Goal: Information Seeking & Learning: Learn about a topic

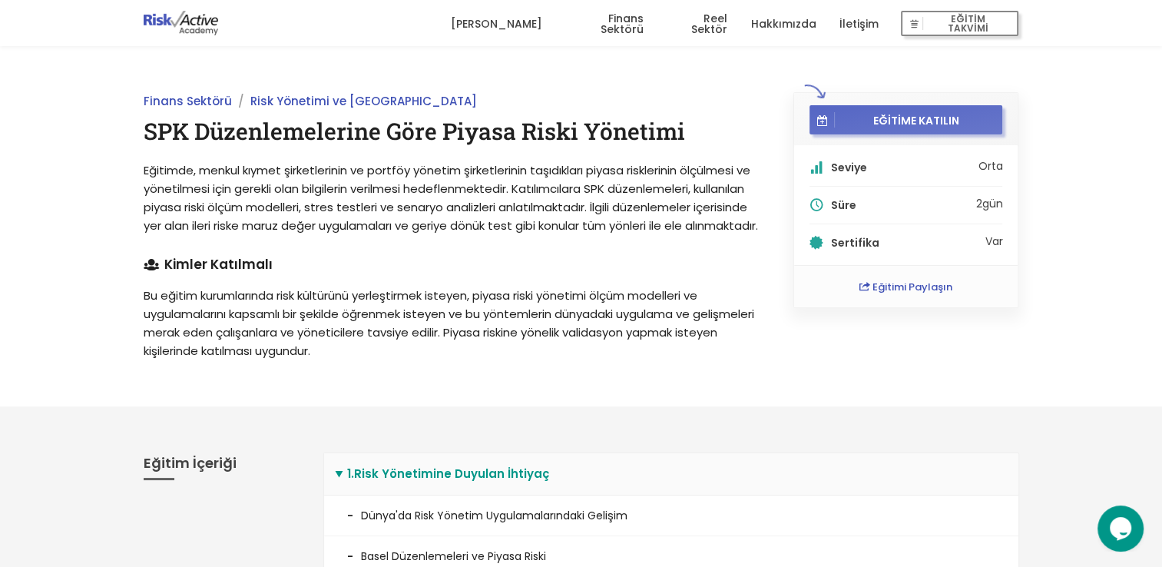
click at [967, 116] on span "EĞİTİME KATILIN" at bounding box center [916, 120] width 163 height 14
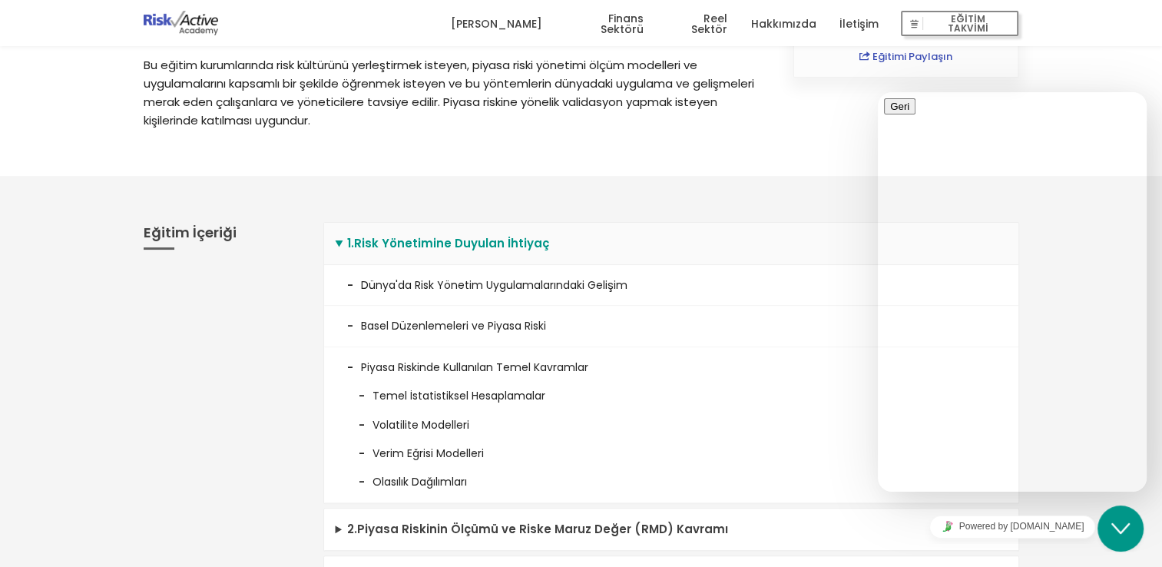
scroll to position [307, 0]
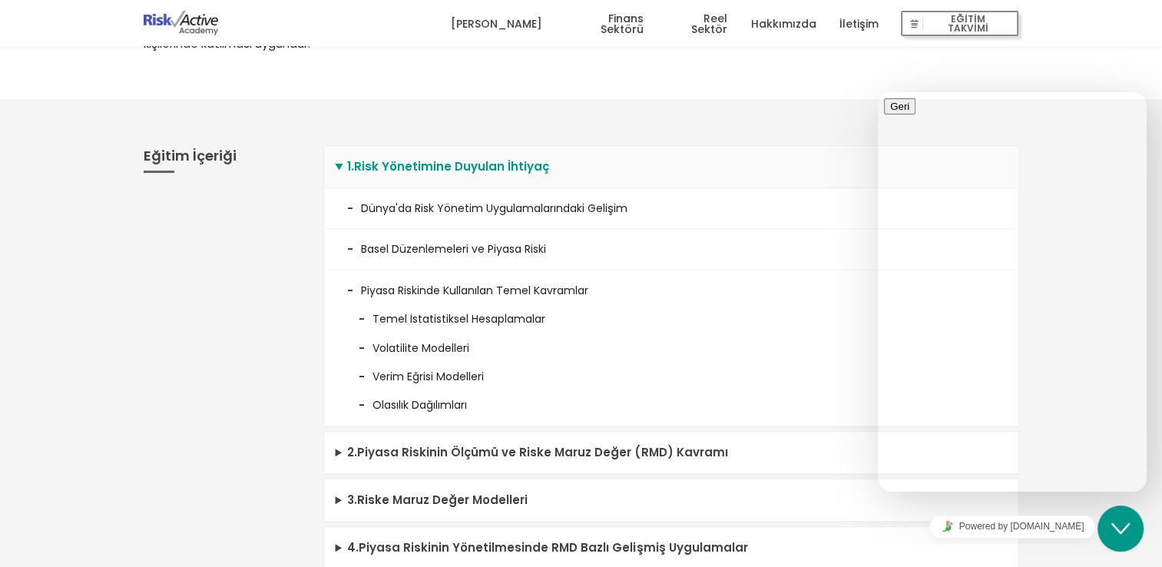
click at [709, 254] on li "Basel Düzenlemeleri ve Piyasa Riski" at bounding box center [671, 249] width 694 height 41
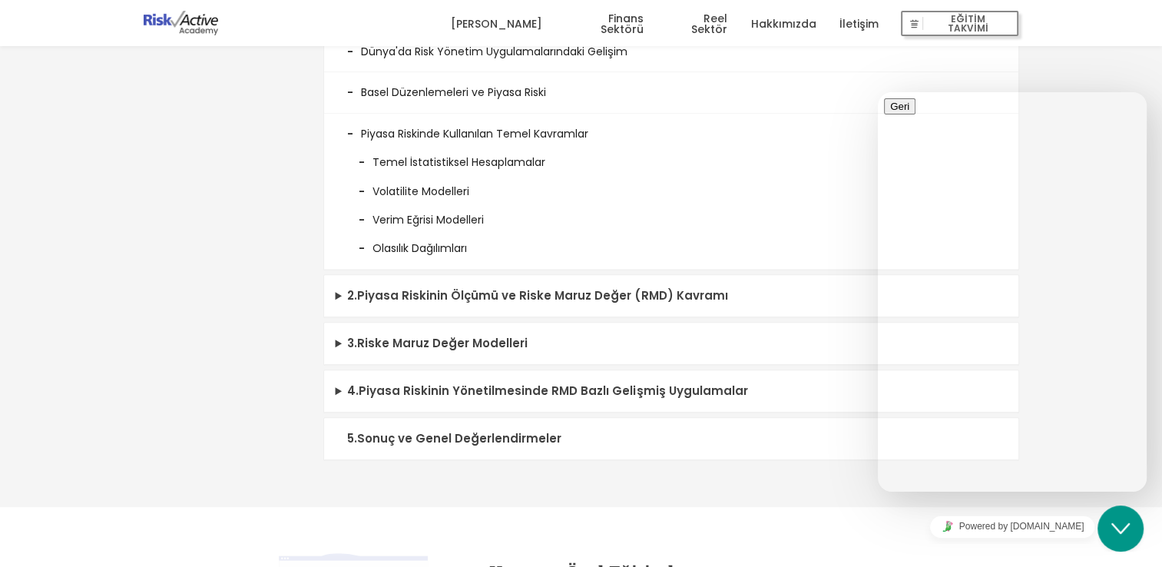
scroll to position [384, 0]
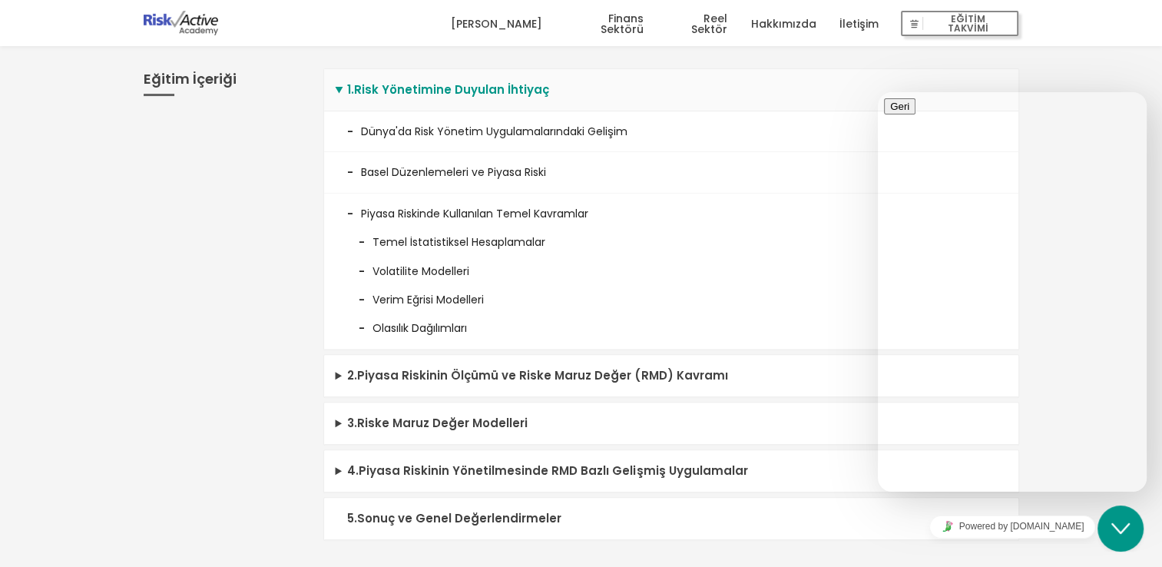
click at [491, 193] on li "Basel Düzenlemeleri ve Piyasa Riski" at bounding box center [671, 172] width 694 height 41
click at [433, 193] on li "Basel Düzenlemeleri ve Piyasa Riski" at bounding box center [671, 172] width 694 height 41
click at [842, 308] on li "Verim Eğrisi Modelleri" at bounding box center [671, 293] width 648 height 28
click at [1149, 542] on div "Finans Sektörü Risk Yönetimi ve Basel SPK Düzenlemelerine Göre Piyasa Riski Yön…" at bounding box center [581, 544] width 1162 height 1765
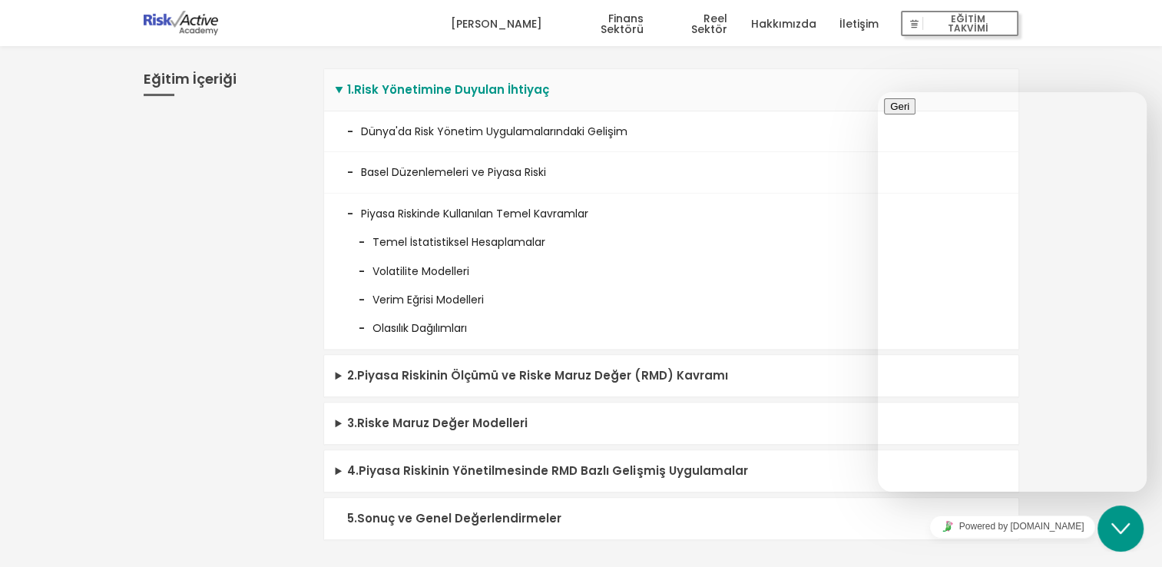
click at [1131, 528] on div "Close Chat This icon closes the chat window." at bounding box center [1120, 528] width 46 height 18
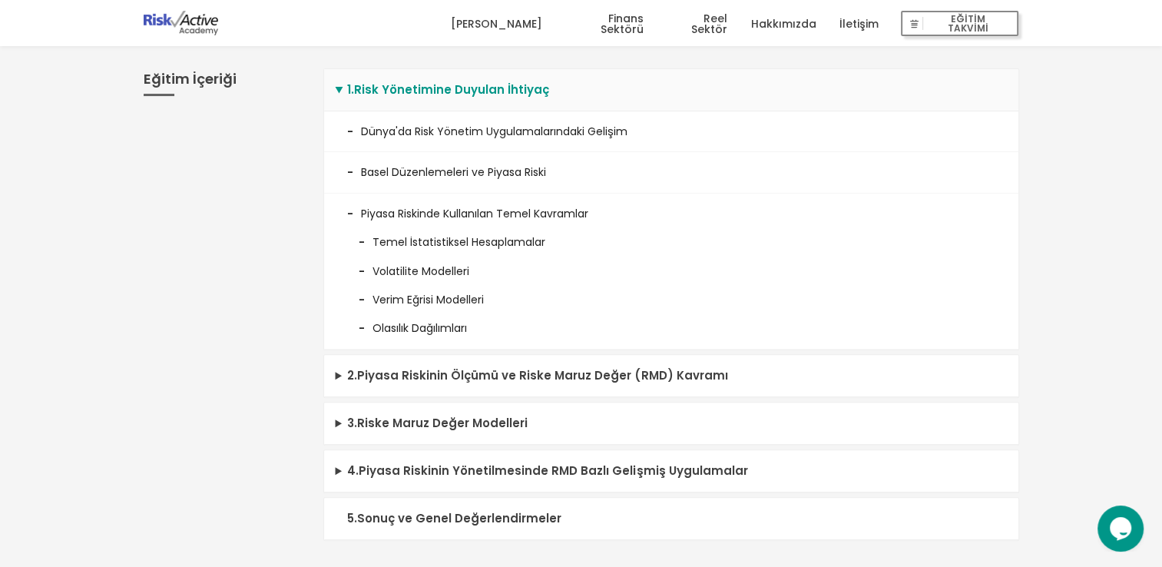
click at [1099, 519] on div "Opens Chat This icon Opens the chat window." at bounding box center [1120, 528] width 46 height 25
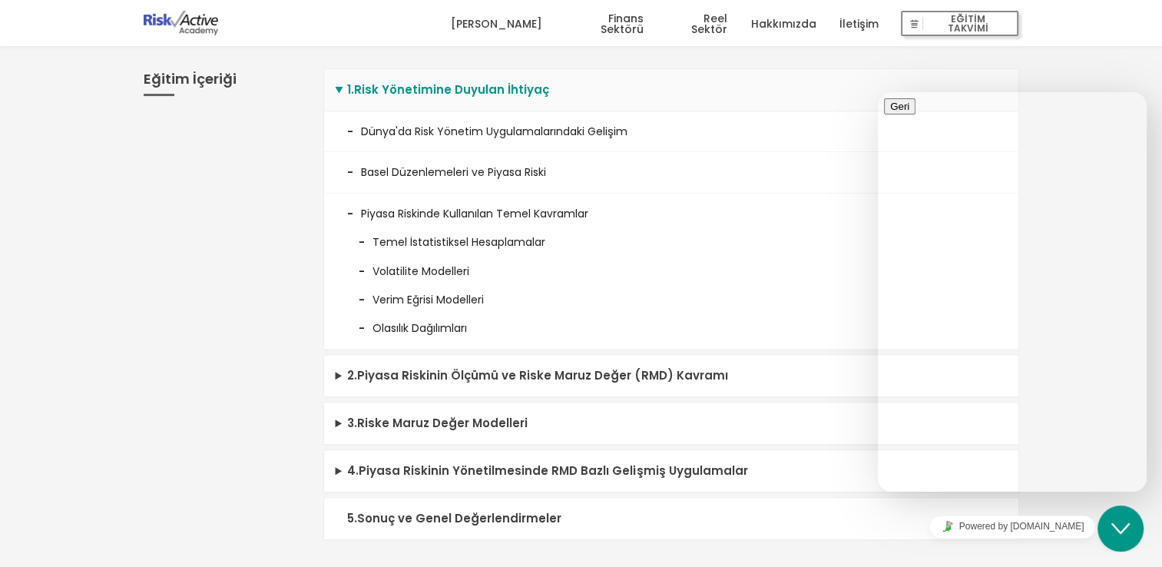
click at [1109, 524] on div "Close Chat This icon closes the chat window." at bounding box center [1120, 528] width 46 height 18
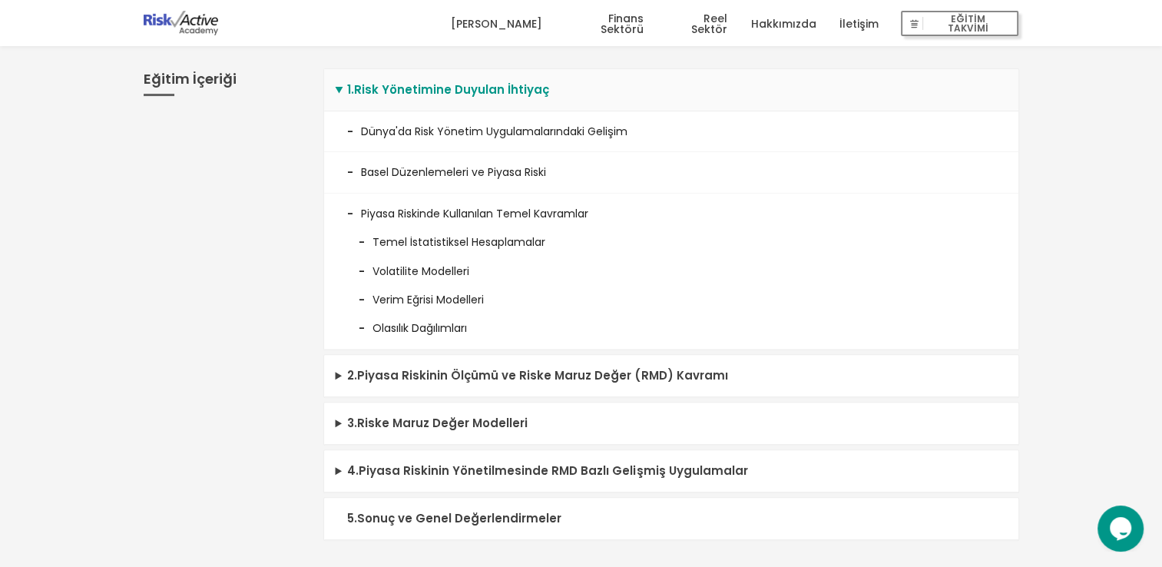
click at [1026, 342] on div "1 . Risk Yönetimine Duyulan İhtiyaç Dünya'da Risk Yönetim Uygulamalarındaki Gel…" at bounding box center [671, 304] width 719 height 518
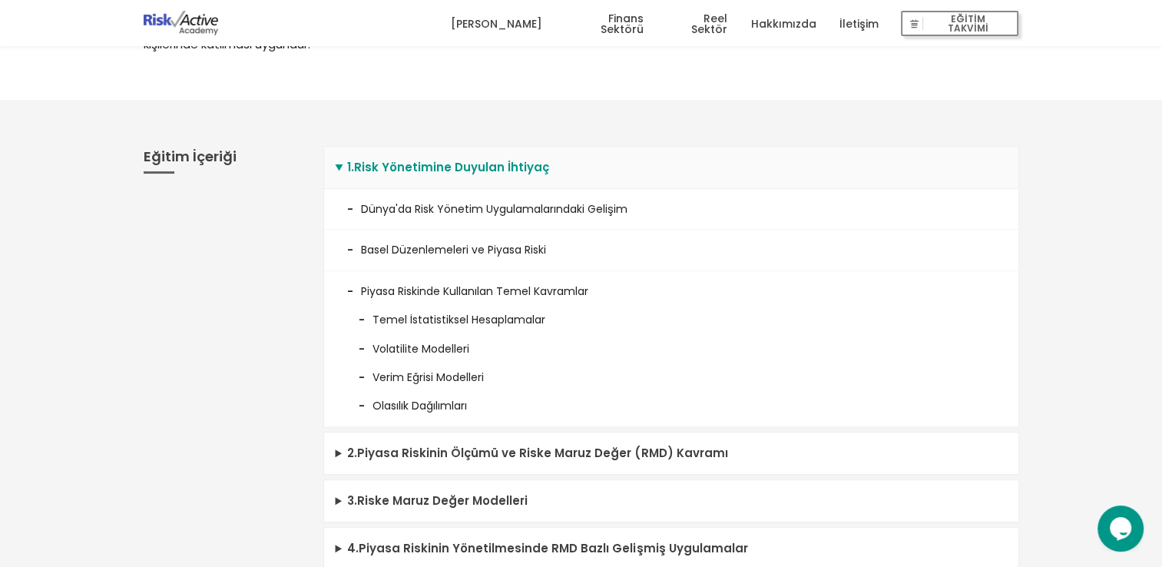
scroll to position [307, 0]
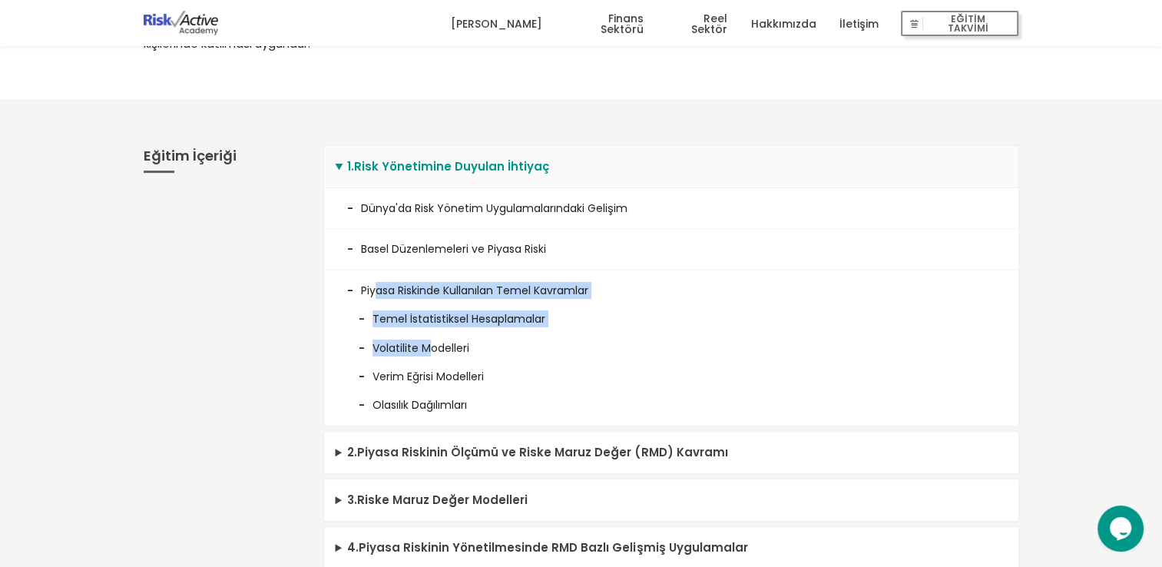
drag, startPoint x: 375, startPoint y: 305, endPoint x: 432, endPoint y: 364, distance: 82.0
click at [432, 364] on li "Piyasa Riskinde Kullanılan Temel Kavramlar Temel İstatistiksel Hesaplamalar Vol…" at bounding box center [671, 348] width 694 height 156
click at [432, 356] on li "Volatilite Modelleri" at bounding box center [671, 342] width 648 height 28
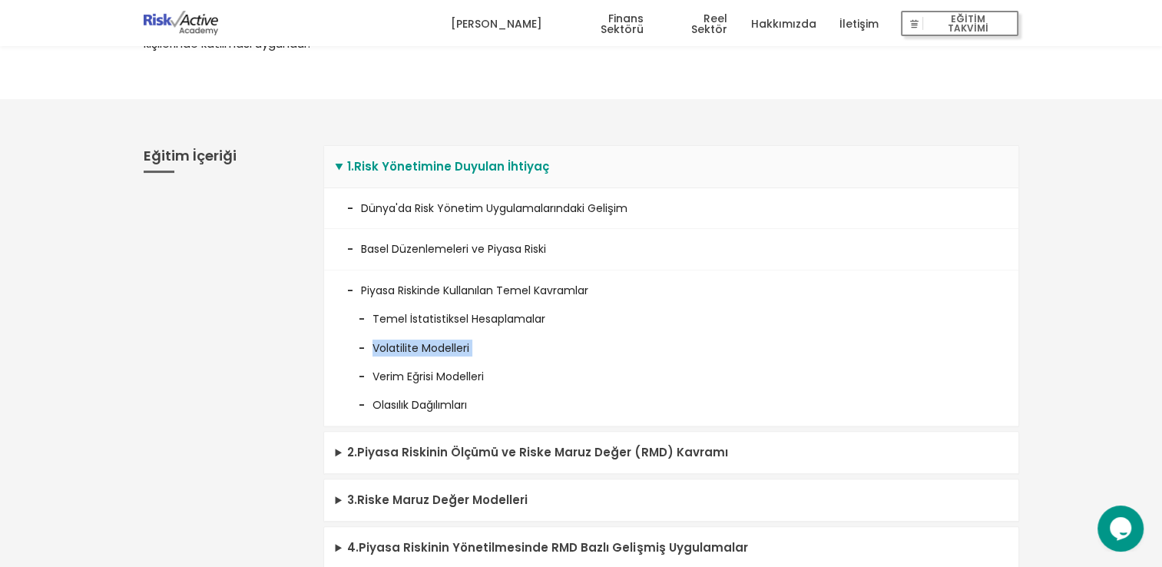
click at [432, 356] on li "Volatilite Modelleri" at bounding box center [671, 342] width 648 height 28
drag, startPoint x: 432, startPoint y: 364, endPoint x: 424, endPoint y: 387, distance: 24.3
click at [424, 385] on li "Verim Eğrisi Modelleri" at bounding box center [671, 370] width 648 height 28
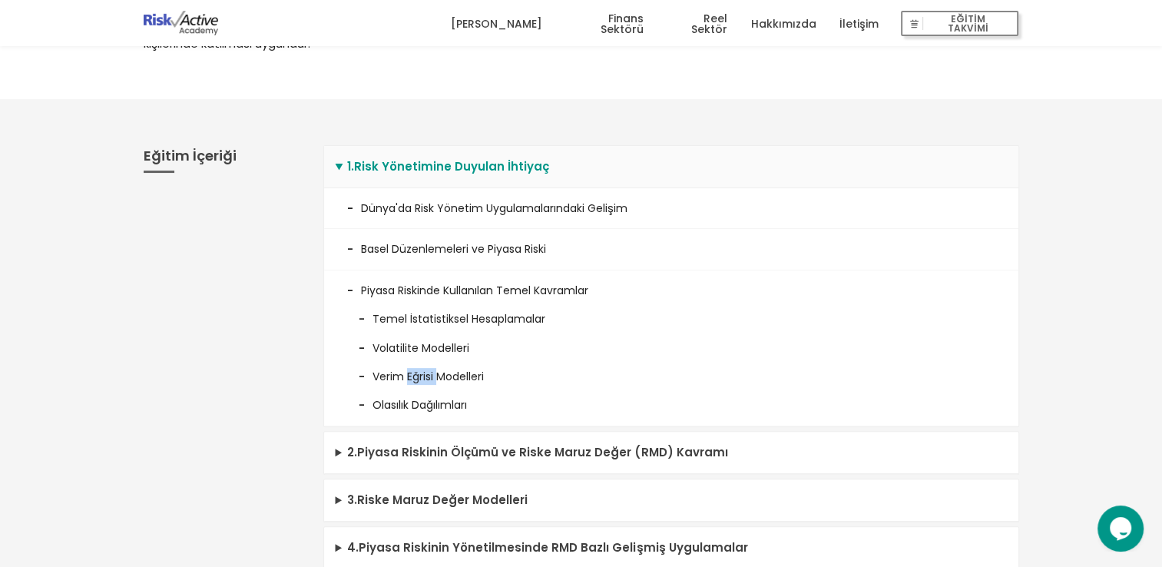
click at [424, 385] on li "Verim Eğrisi Modelleri" at bounding box center [671, 370] width 648 height 28
drag, startPoint x: 424, startPoint y: 387, endPoint x: 424, endPoint y: 425, distance: 38.4
click at [424, 413] on li "Olasılık Dağılımları" at bounding box center [671, 399] width 648 height 28
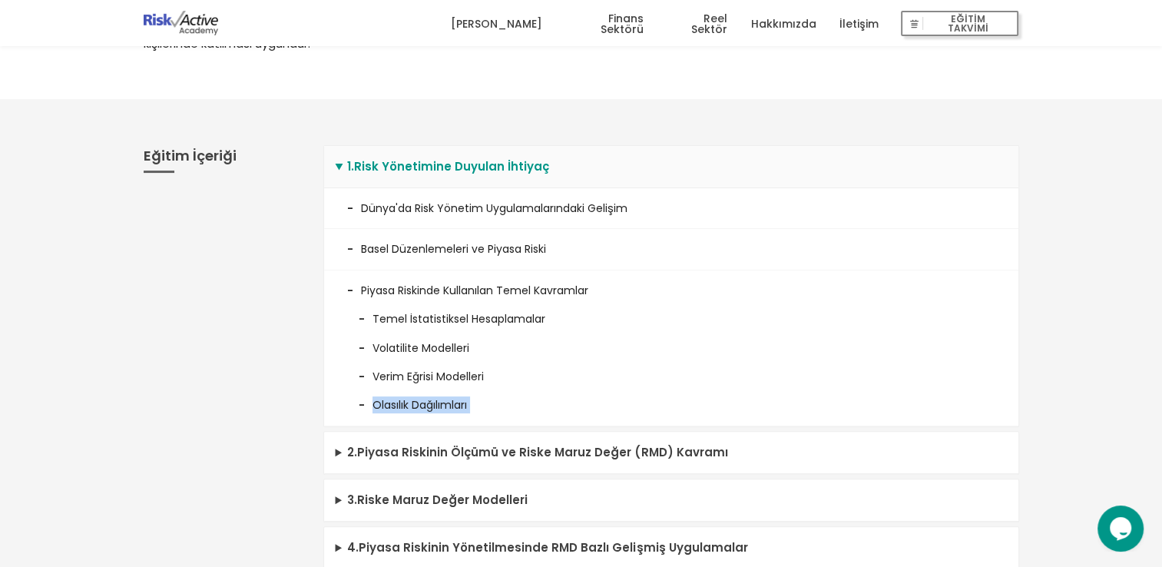
drag, startPoint x: 424, startPoint y: 425, endPoint x: 399, endPoint y: 425, distance: 24.6
click at [399, 413] on li "Olasılık Dağılımları" at bounding box center [671, 399] width 648 height 28
click at [402, 413] on li "Olasılık Dağılımları" at bounding box center [671, 399] width 648 height 28
drag, startPoint x: 405, startPoint y: 419, endPoint x: 427, endPoint y: 422, distance: 21.6
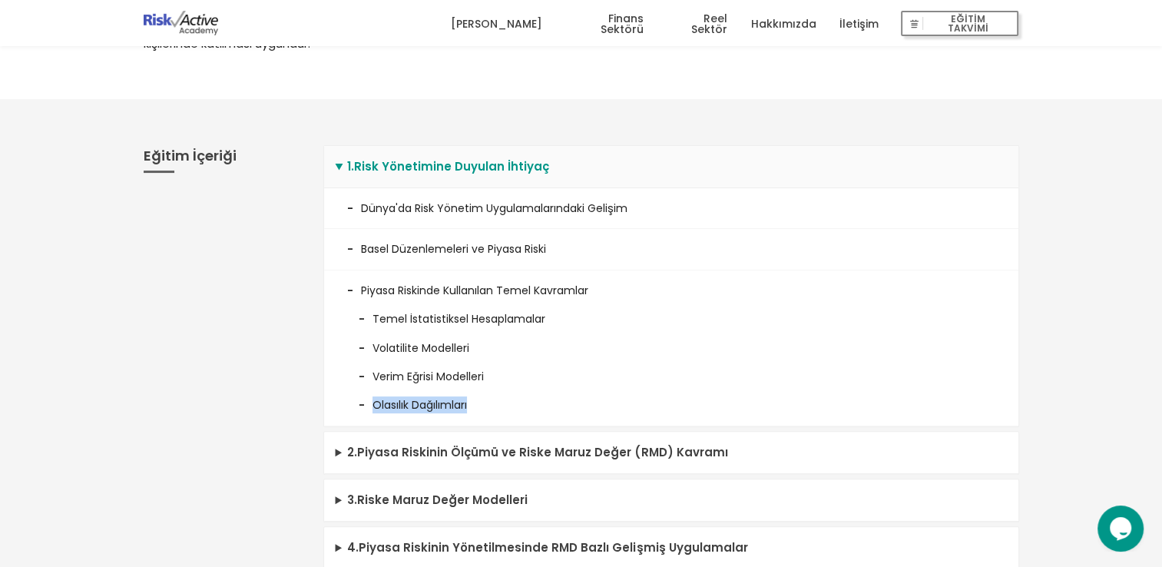
click at [427, 413] on li "Olasılık Dağılımları" at bounding box center [671, 399] width 648 height 28
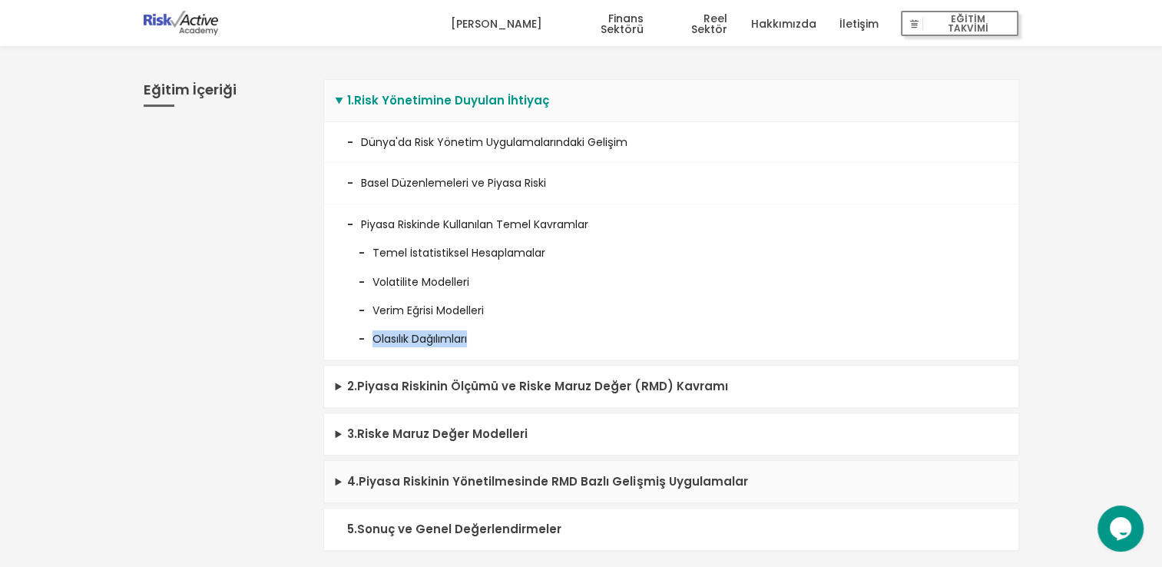
scroll to position [461, 0]
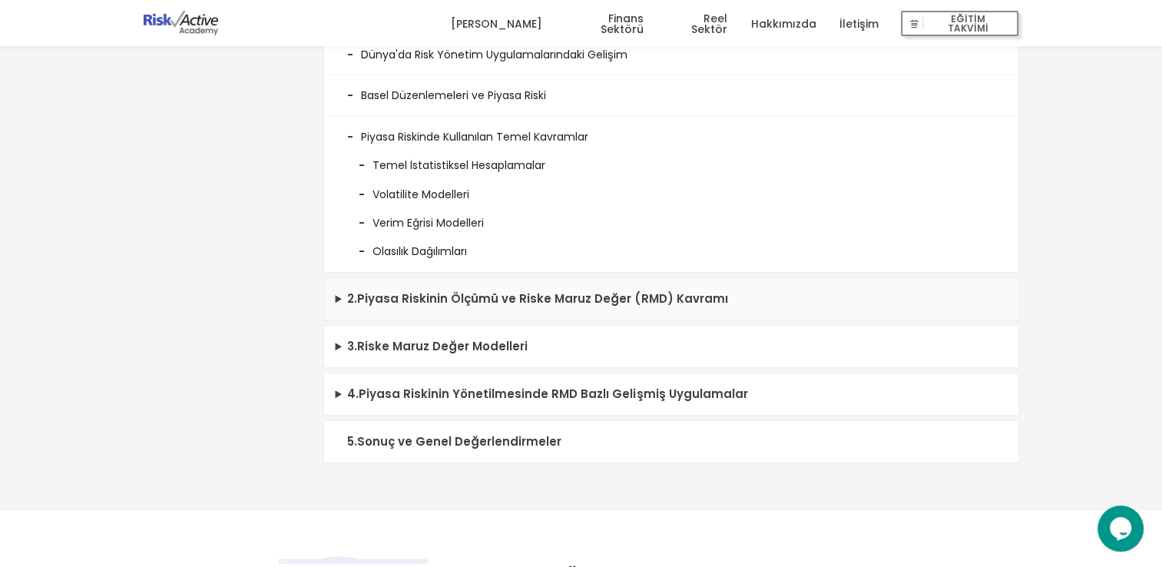
click at [332, 315] on summary "2 . Piyasa Riskinin Ölçümü ve Riske Maruz Değer (RMD) Kavramı" at bounding box center [671, 299] width 694 height 42
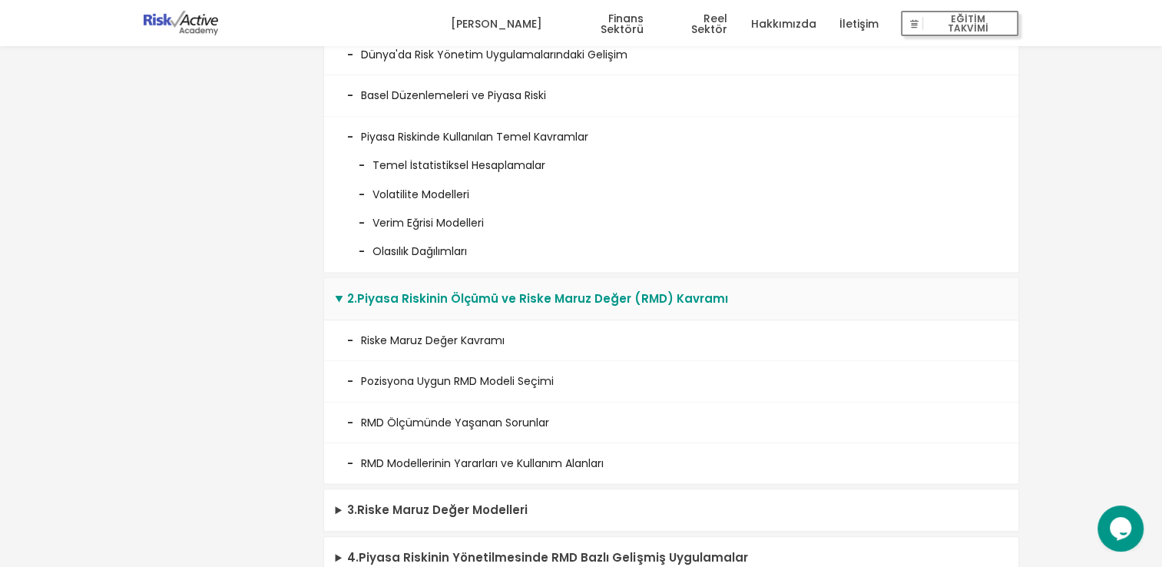
scroll to position [537, 0]
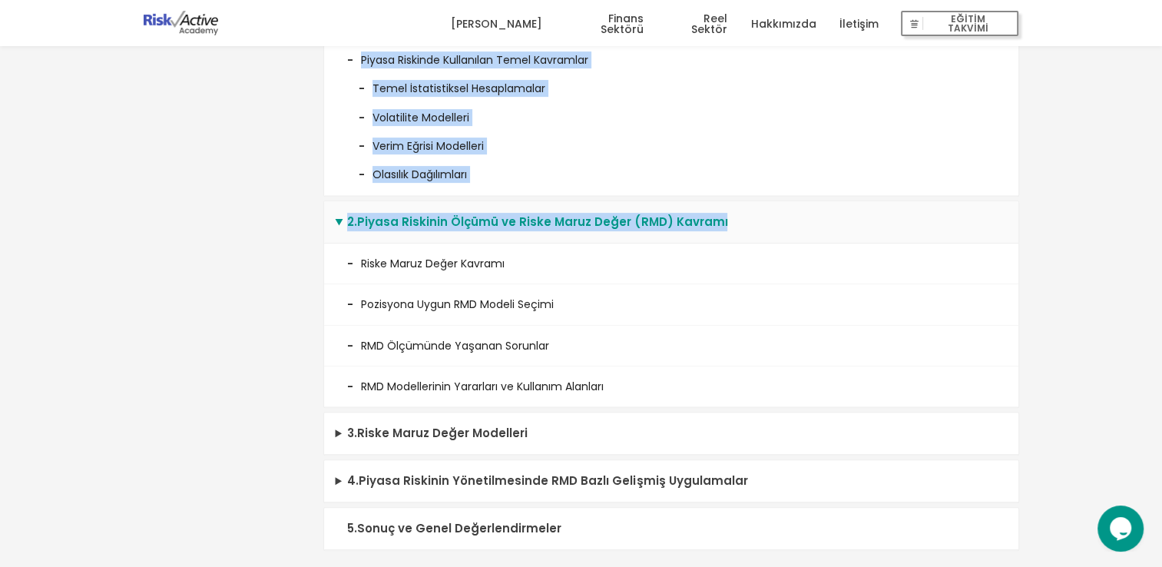
drag, startPoint x: 713, startPoint y: 253, endPoint x: 212, endPoint y: 209, distance: 503.4
click at [212, 209] on div "Eğitim İçeriği 1 . Risk Yönetimine Duyulan İhtiyaç Dünya'da Risk Yönetim Uygula…" at bounding box center [581, 233] width 898 height 682
click at [309, 243] on div "Eğitim İçeriği" at bounding box center [222, 233] width 180 height 682
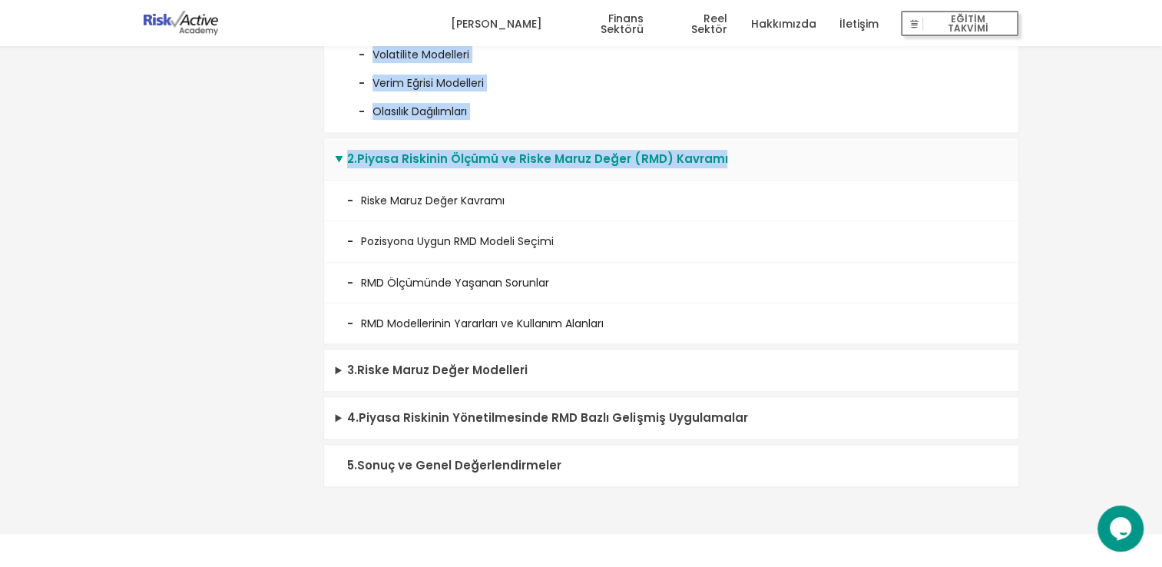
scroll to position [691, 0]
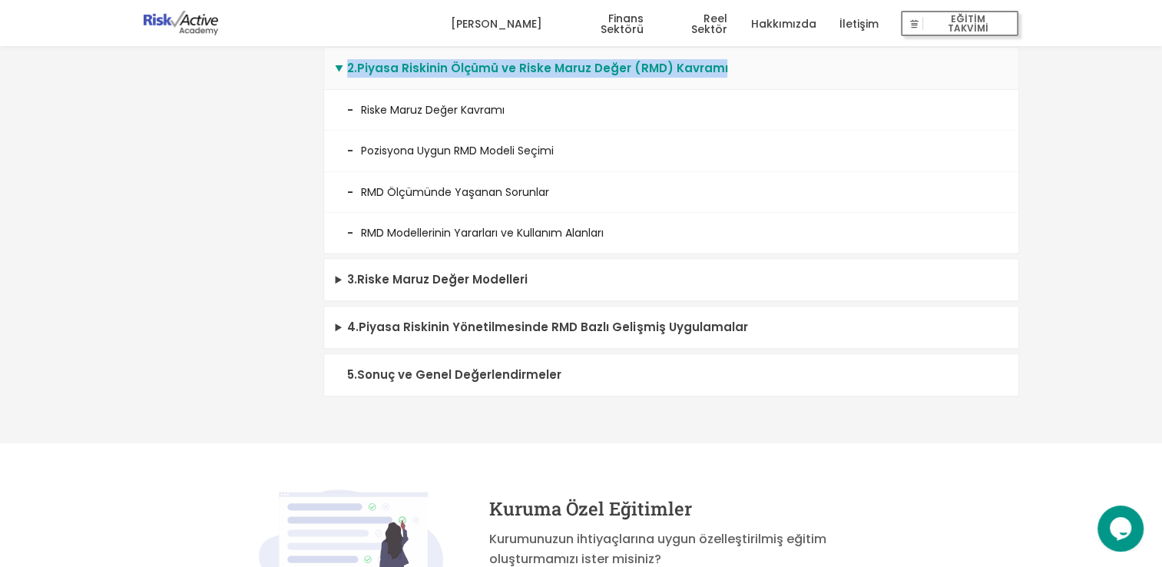
click at [256, 202] on div "Eğitim İçeriği" at bounding box center [222, 79] width 180 height 682
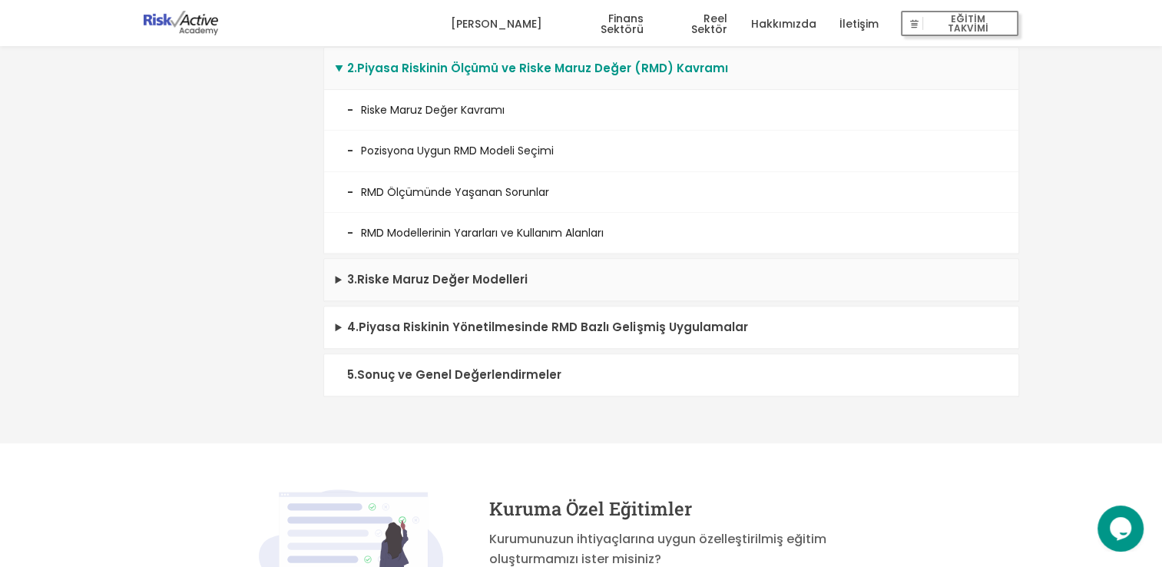
click at [341, 298] on summary "3 . Riske Maruz Değer Modelleri" at bounding box center [671, 280] width 694 height 42
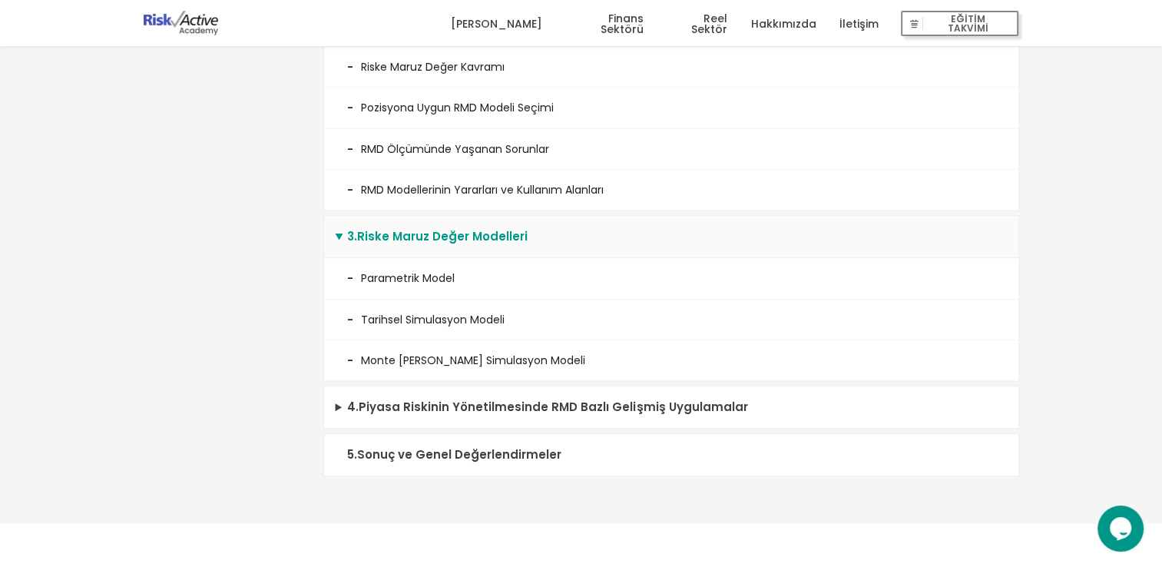
scroll to position [768, 0]
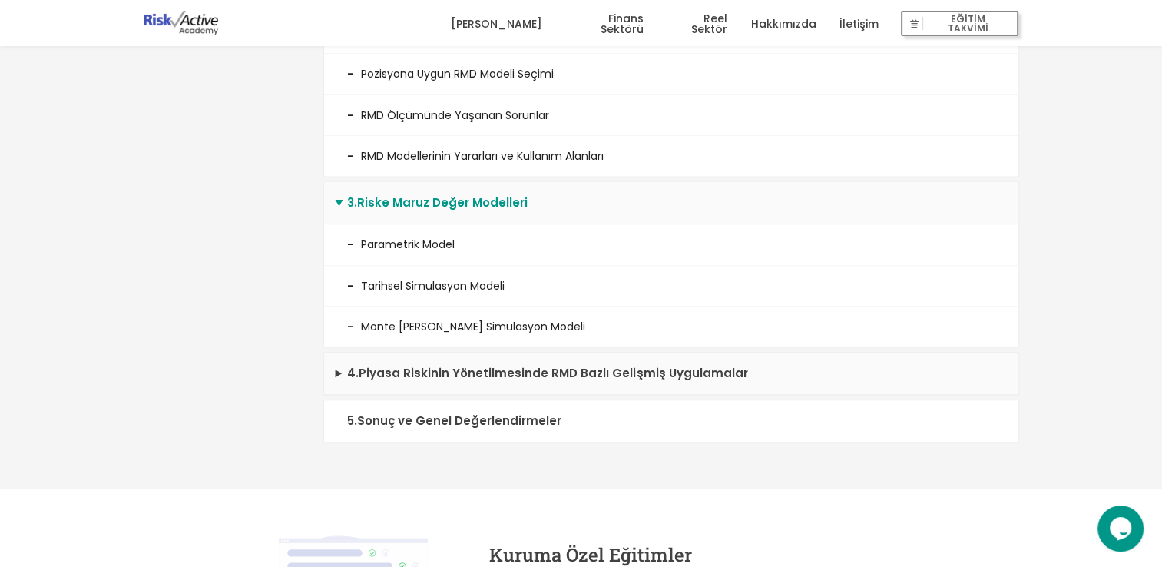
click at [334, 385] on summary "4 . Piyasa Riskinin Yönetilmesinde RMD Bazlı Gelişmiş Uygulamalar" at bounding box center [671, 373] width 694 height 42
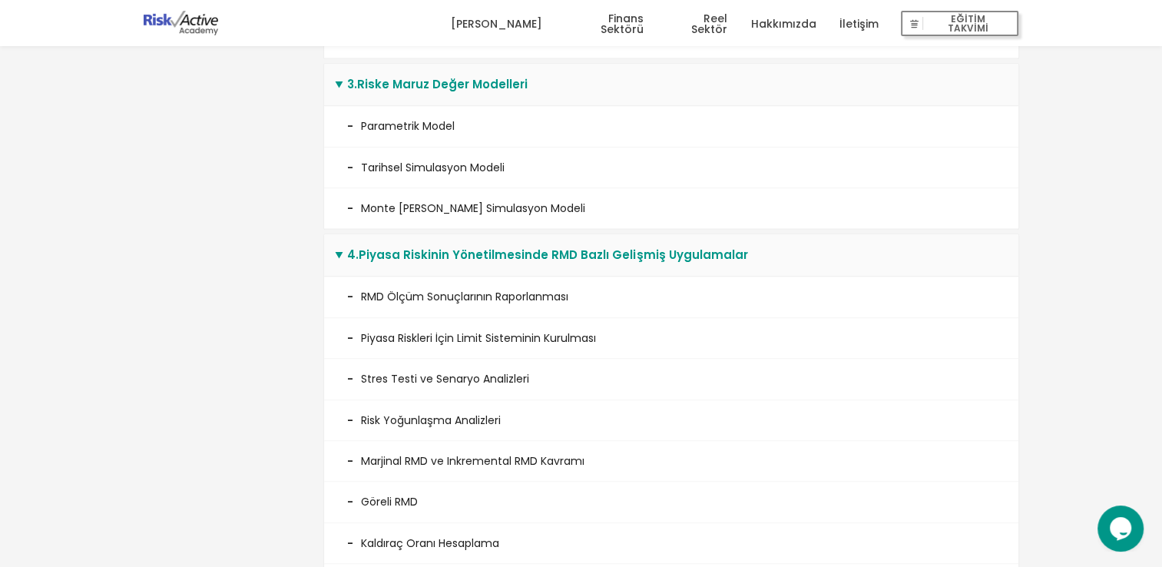
scroll to position [921, 0]
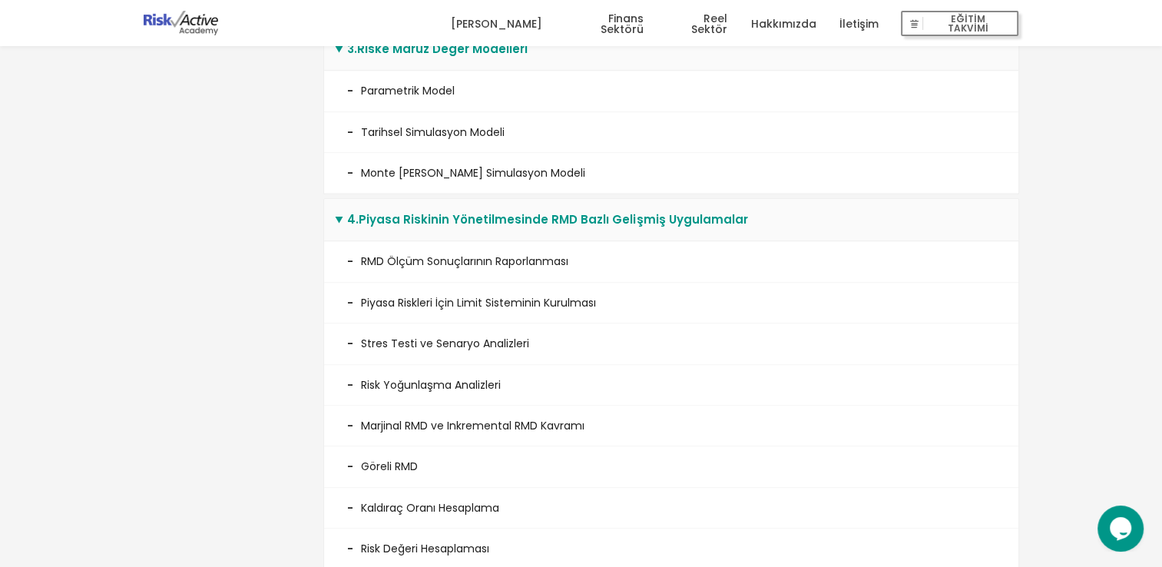
click at [371, 273] on li "RMD Ölçüm Sonuçlarının Raporlanması" at bounding box center [671, 261] width 694 height 41
drag, startPoint x: 371, startPoint y: 273, endPoint x: 379, endPoint y: 312, distance: 39.2
click at [379, 312] on li "Piyasa Riskleri İçin Limit Sisteminin Kurulması" at bounding box center [671, 303] width 694 height 41
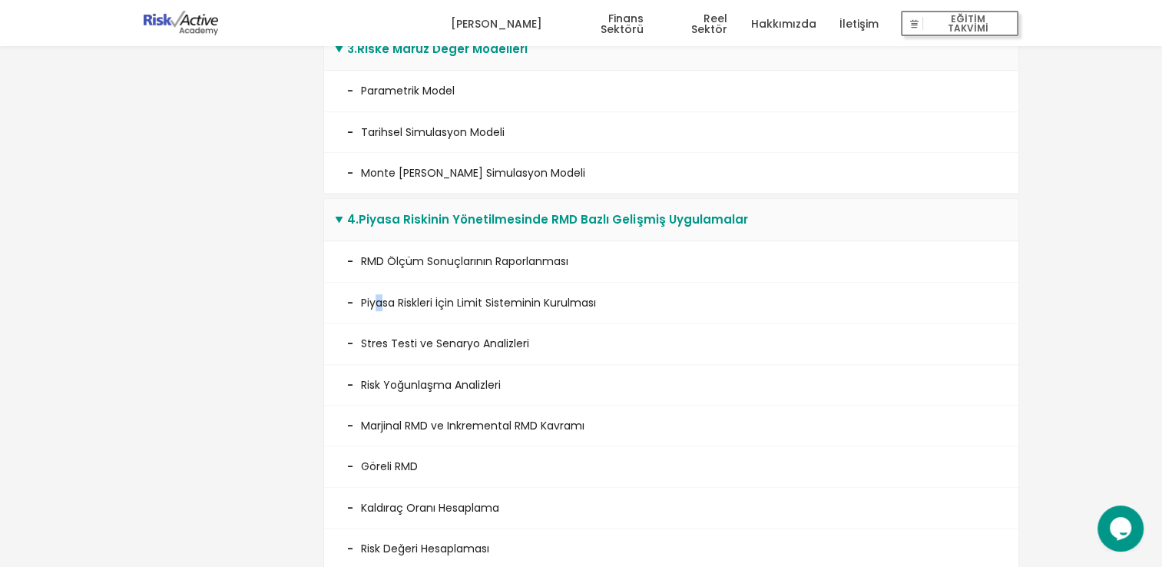
click at [379, 312] on li "Piyasa Riskleri İçin Limit Sisteminin Kurulması" at bounding box center [671, 303] width 694 height 41
drag, startPoint x: 379, startPoint y: 312, endPoint x: 380, endPoint y: 348, distance: 36.1
click at [380, 348] on li "Stres Testi ve Senaryo Analizleri" at bounding box center [671, 343] width 694 height 41
click at [380, 359] on li "Stres Testi ve Senaryo Analizleri" at bounding box center [671, 343] width 694 height 41
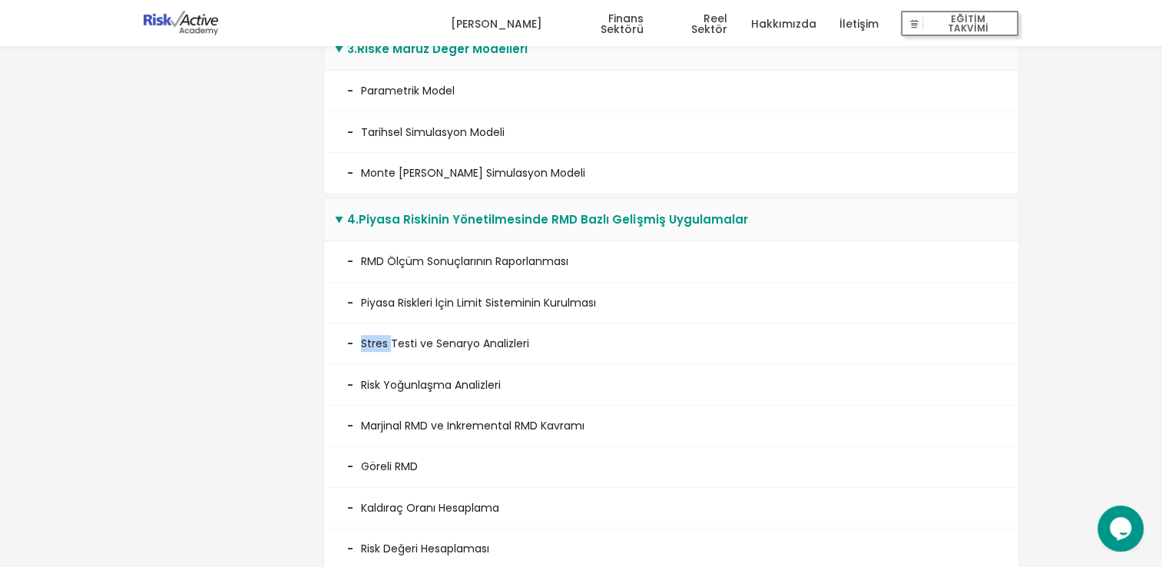
click at [380, 359] on li "Stres Testi ve Senaryo Analizleri" at bounding box center [671, 343] width 694 height 41
drag, startPoint x: 380, startPoint y: 359, endPoint x: 384, endPoint y: 404, distance: 45.5
click at [384, 404] on li "Risk Yoğunlaşma Analizleri" at bounding box center [671, 385] width 694 height 41
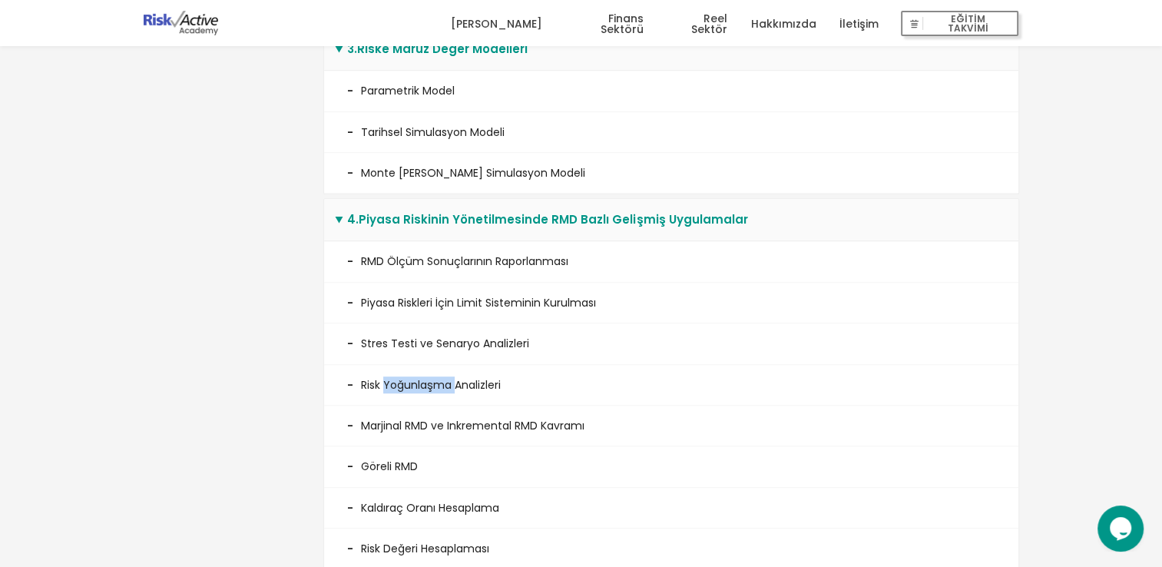
click at [384, 404] on li "Risk Yoğunlaşma Analizleri" at bounding box center [671, 385] width 694 height 41
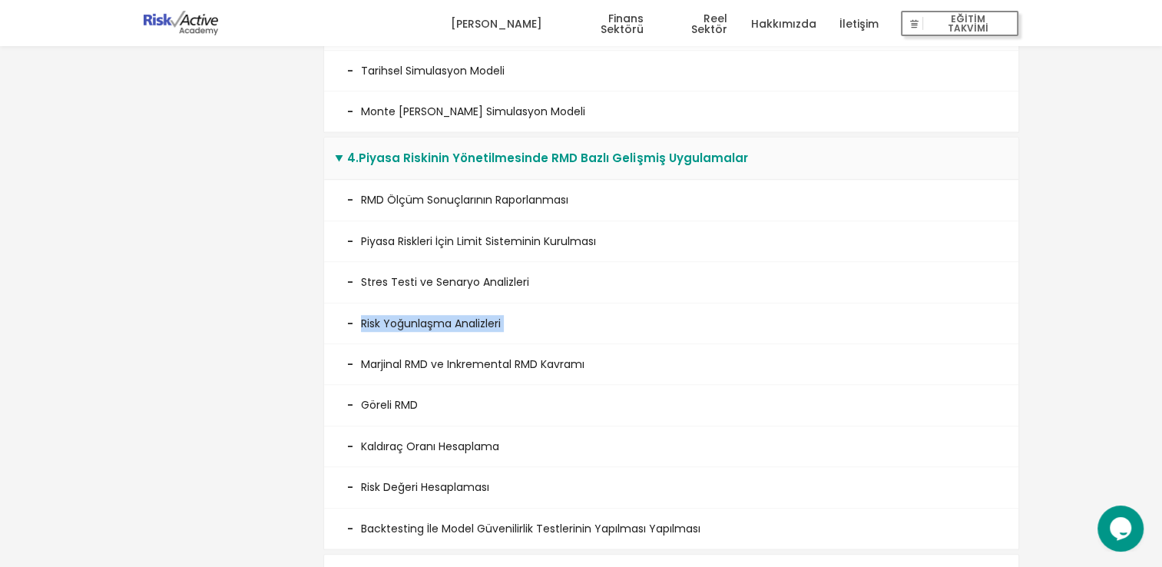
scroll to position [1075, 0]
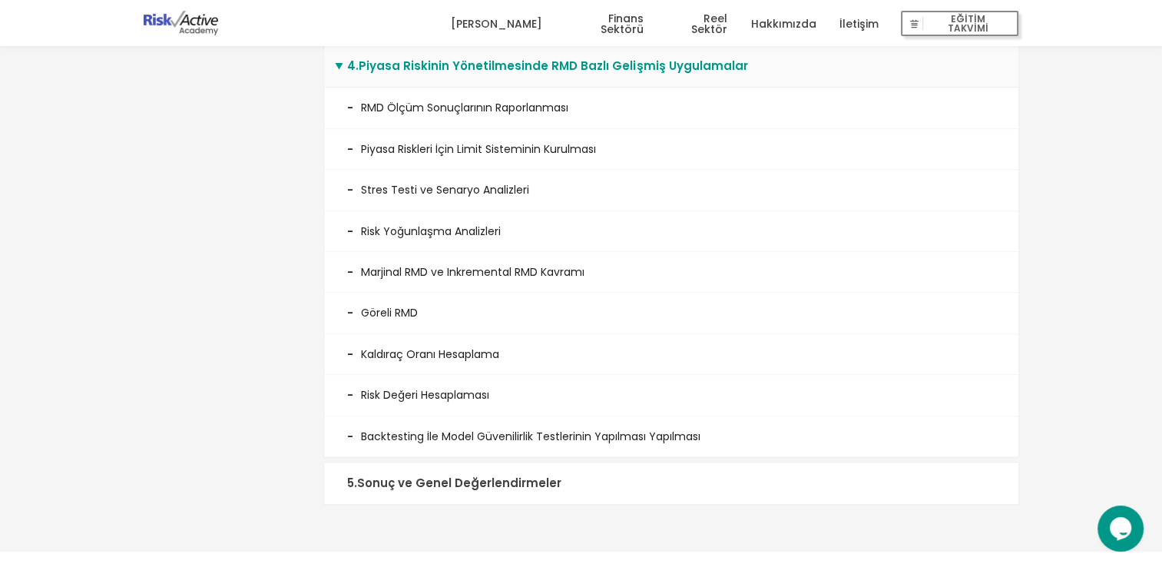
click at [456, 284] on li "Marjinal RMD ve Inkremental RMD Kavramı" at bounding box center [671, 272] width 694 height 41
click at [457, 284] on li "Marjinal RMD ve Inkremental RMD Kavramı" at bounding box center [671, 272] width 694 height 41
drag, startPoint x: 457, startPoint y: 284, endPoint x: 413, endPoint y: 284, distance: 43.8
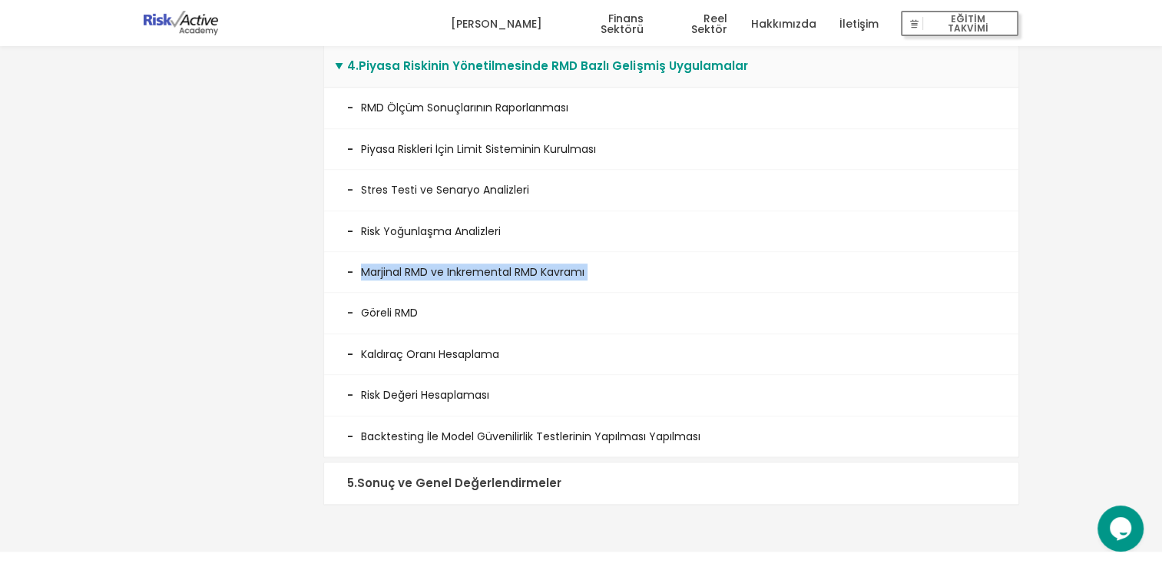
click at [413, 284] on li "Marjinal RMD ve Inkremental RMD Kavramı" at bounding box center [671, 272] width 694 height 41
click at [412, 284] on li "Marjinal RMD ve Inkremental RMD Kavramı" at bounding box center [671, 272] width 694 height 41
drag, startPoint x: 412, startPoint y: 284, endPoint x: 393, endPoint y: 284, distance: 18.4
click at [393, 284] on li "Marjinal RMD ve Inkremental RMD Kavramı" at bounding box center [671, 272] width 694 height 41
click at [392, 284] on li "Marjinal RMD ve Inkremental RMD Kavramı" at bounding box center [671, 272] width 694 height 41
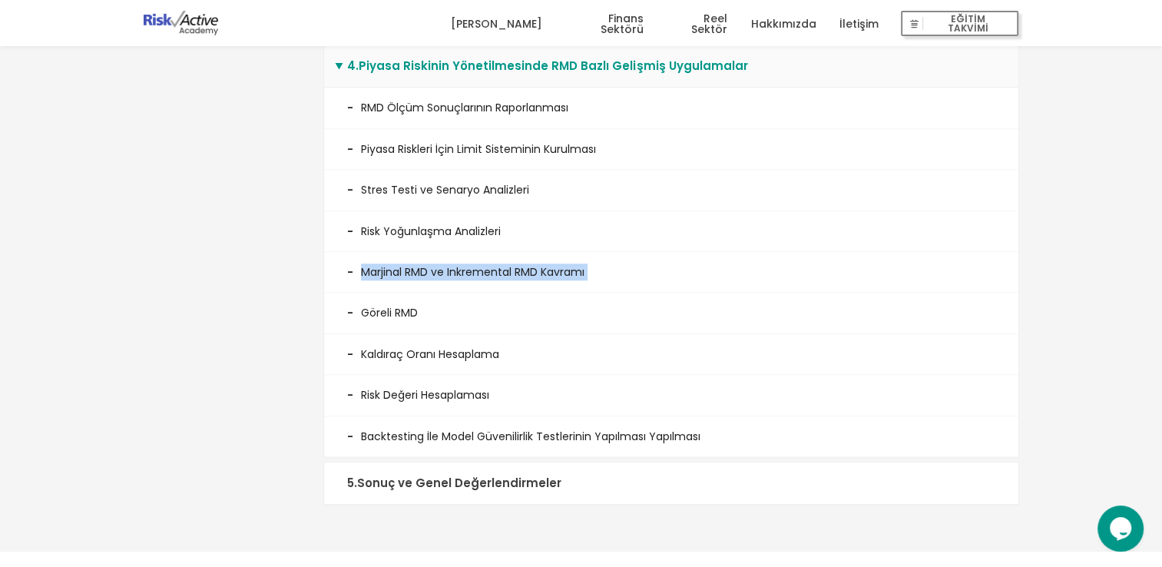
drag, startPoint x: 392, startPoint y: 284, endPoint x: 418, endPoint y: 295, distance: 28.2
click at [418, 293] on li "Marjinal RMD ve Inkremental RMD Kavramı" at bounding box center [671, 272] width 694 height 41
drag, startPoint x: 418, startPoint y: 295, endPoint x: 418, endPoint y: 306, distance: 10.8
click at [418, 293] on li "Marjinal RMD ve Inkremental RMD Kavramı" at bounding box center [671, 272] width 694 height 41
drag, startPoint x: 409, startPoint y: 379, endPoint x: 410, endPoint y: 361, distance: 17.7
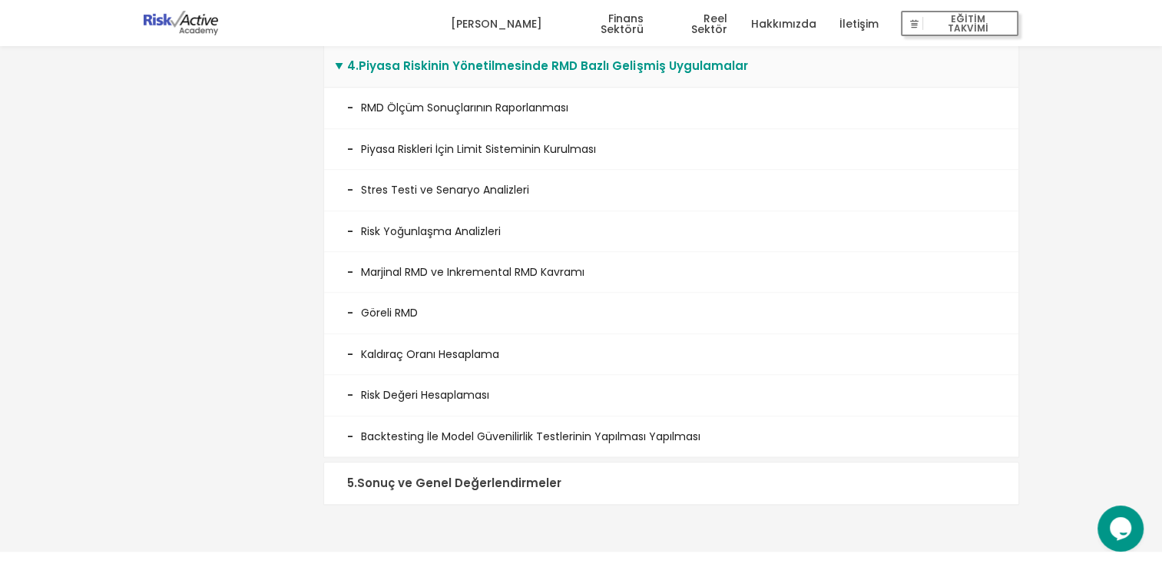
click at [410, 375] on li "Kaldıraç Oranı Hesaplama" at bounding box center [671, 354] width 694 height 41
click at [410, 361] on li "Kaldıraç Oranı Hesaplama" at bounding box center [671, 354] width 694 height 41
drag, startPoint x: 410, startPoint y: 361, endPoint x: 422, endPoint y: 449, distance: 89.1
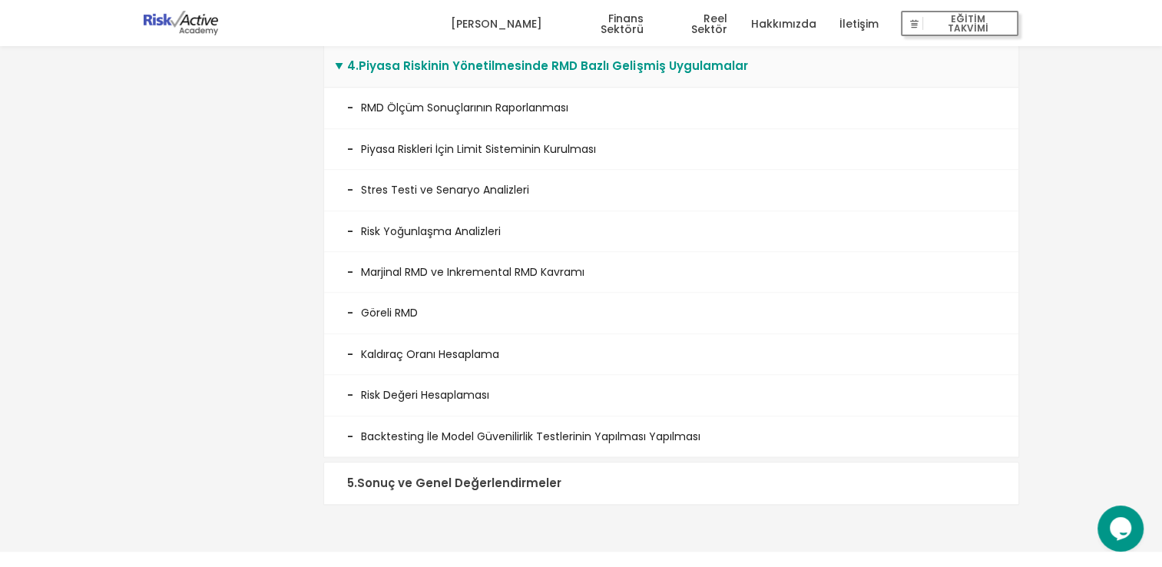
click at [422, 449] on li "Backtesting İle Model Güvenilirlik Testlerinin Yapılması Yapılması" at bounding box center [671, 436] width 694 height 41
drag, startPoint x: 422, startPoint y: 449, endPoint x: 401, endPoint y: 444, distance: 21.4
click at [401, 444] on li "Backtesting İle Model Güvenilirlik Testlerinin Yapılması Yapılması" at bounding box center [671, 436] width 694 height 41
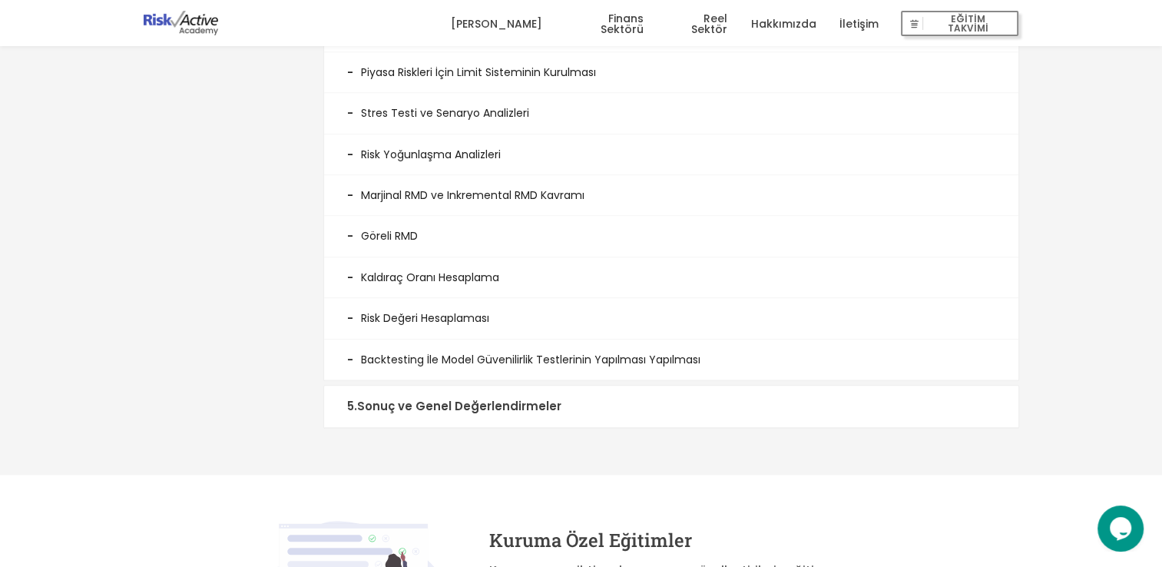
click at [396, 413] on summary "5 . Sonuç ve Genel Değerlendirmeler" at bounding box center [671, 406] width 694 height 42
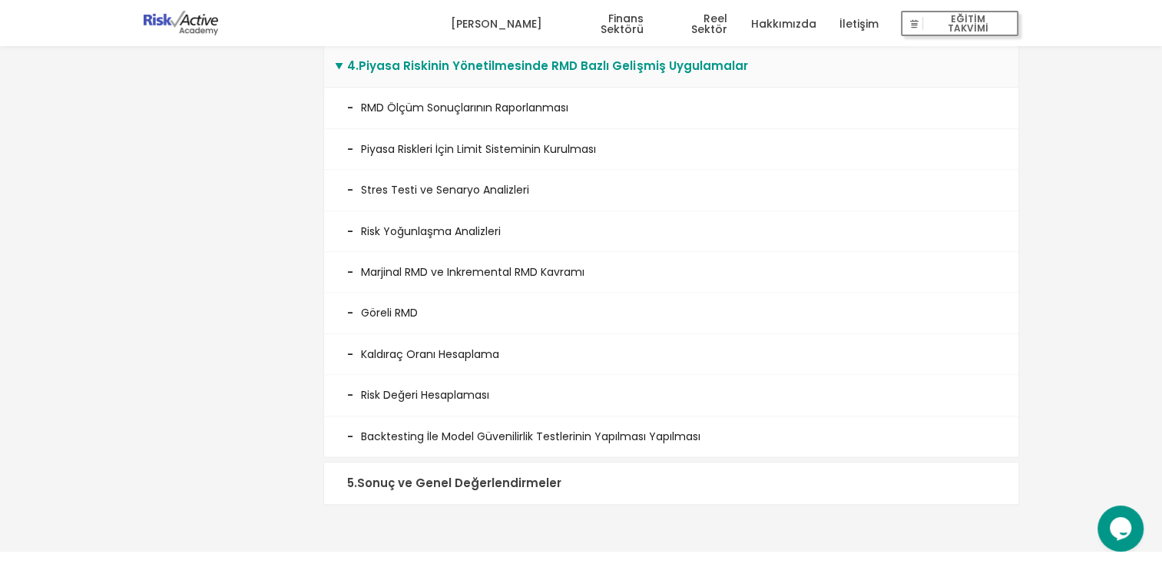
click at [393, 326] on li "Göreli RMD" at bounding box center [671, 313] width 694 height 41
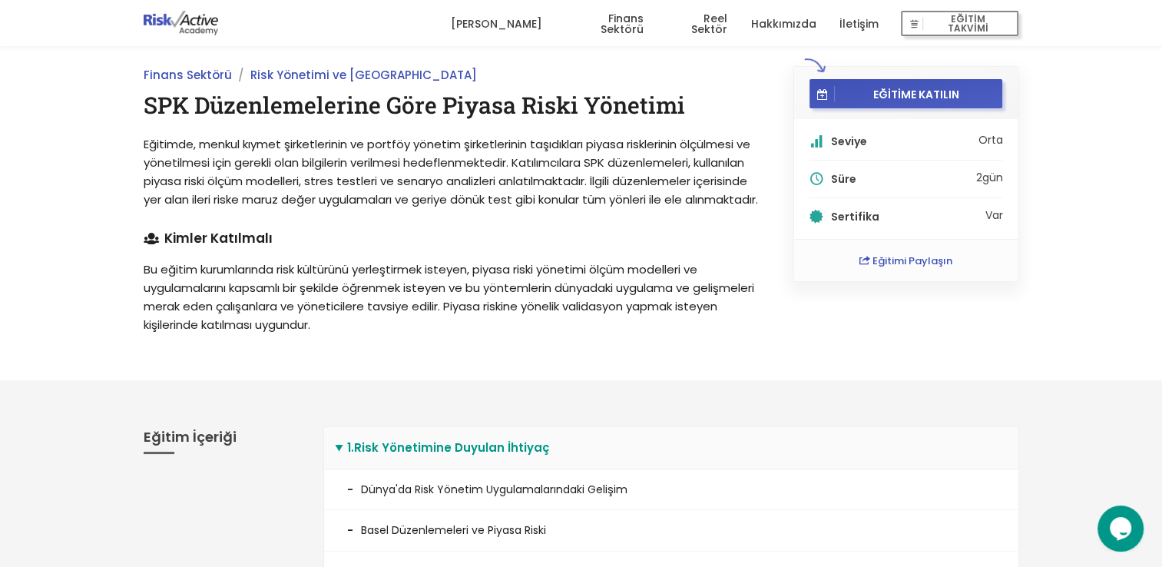
scroll to position [0, 0]
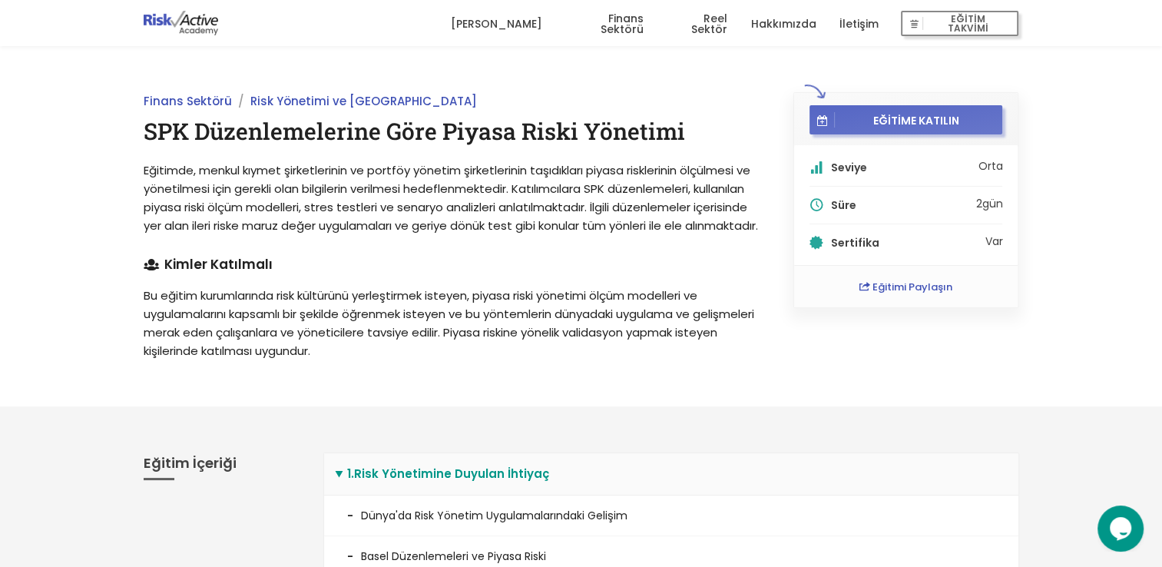
click at [900, 120] on span "EĞİTİME KATILIN" at bounding box center [916, 120] width 163 height 14
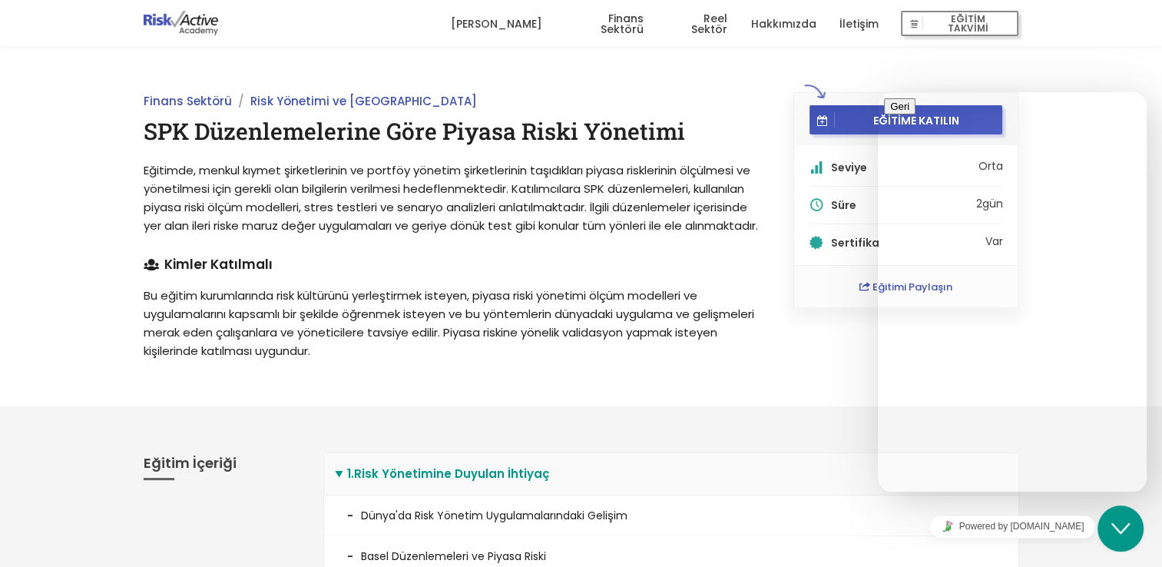
click at [712, 166] on span "Eğitimde, menkul kıymet şirketlerinin ve portföy yönetim şirketlerinin taşıdıkl…" at bounding box center [451, 197] width 614 height 71
